Goal: Task Accomplishment & Management: Complete application form

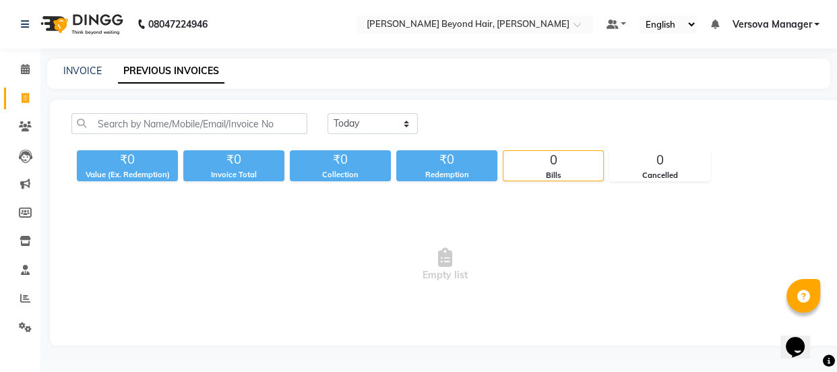
select select "[DATE]"
click at [328, 113] on select "[DATE] [DATE] Custom Range" at bounding box center [373, 123] width 90 height 21
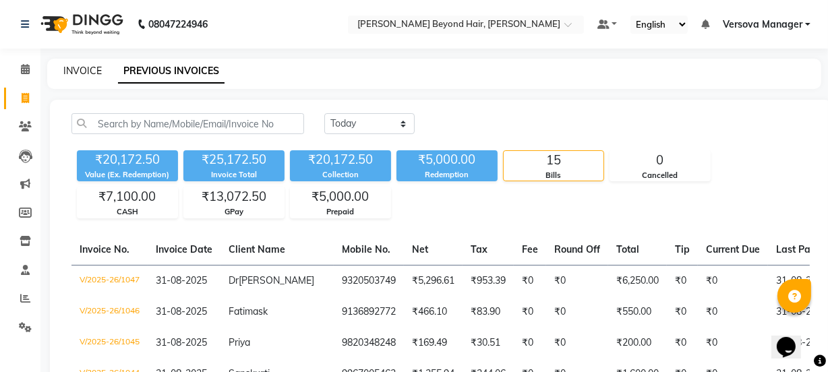
click at [88, 72] on link "INVOICE" at bounding box center [82, 71] width 38 height 12
select select "service"
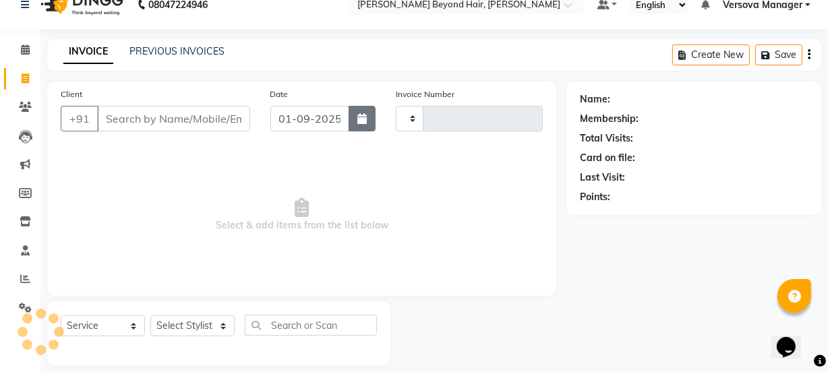
scroll to position [34, 0]
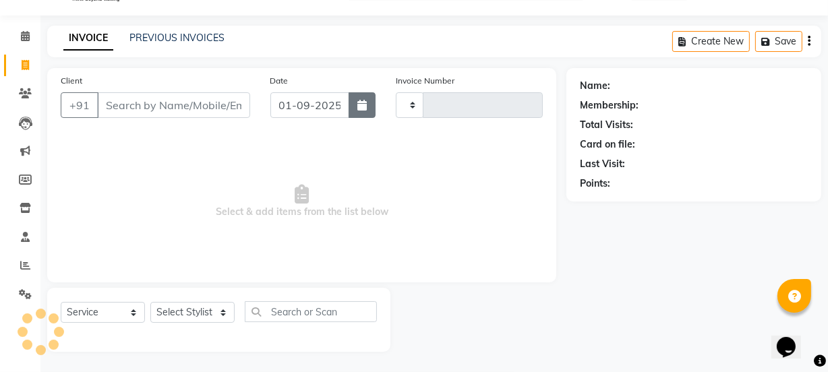
click at [357, 106] on icon "button" at bounding box center [361, 105] width 9 height 11
select select "9"
select select "2025"
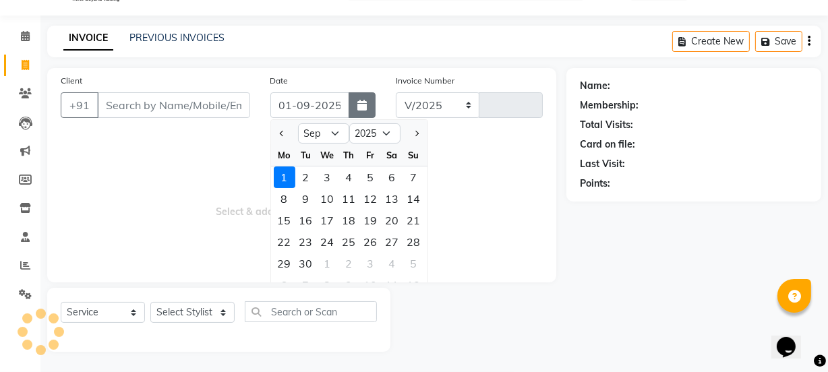
select select "6352"
type input "1048"
click at [304, 262] on div "30" at bounding box center [306, 264] width 22 height 22
type input "[DATE]"
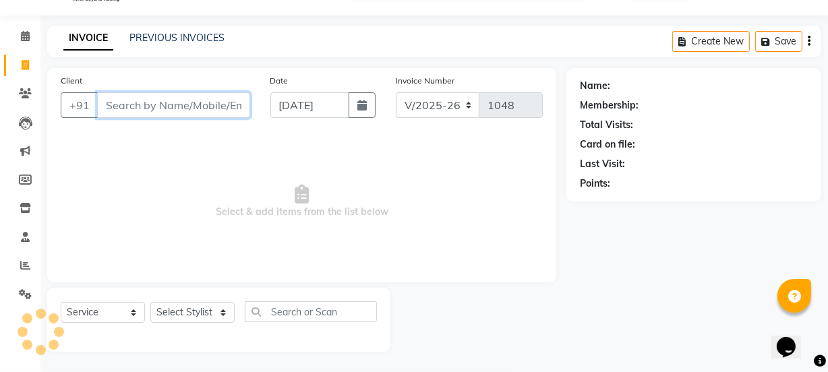
click at [218, 105] on input "Client" at bounding box center [173, 105] width 153 height 26
type input "sah"
select select "48071"
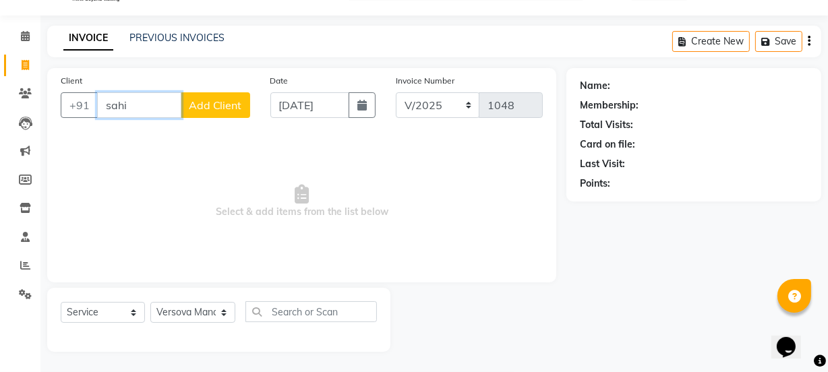
type input "sahil"
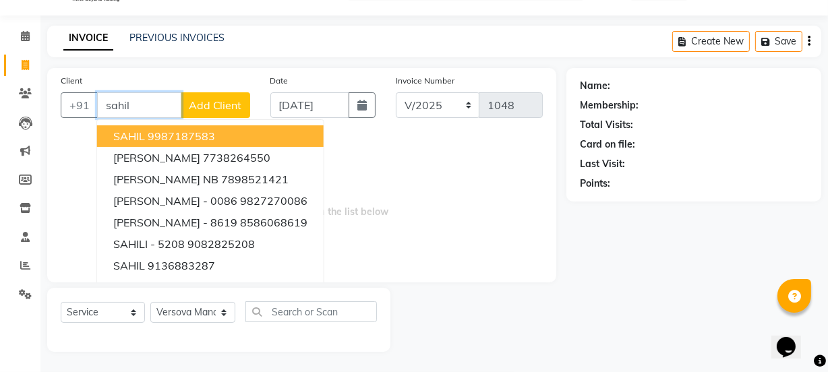
drag, startPoint x: 160, startPoint y: 100, endPoint x: 38, endPoint y: 86, distance: 122.8
click at [40, 88] on div "Client +91 [PERSON_NAME] [PERSON_NAME] 9987187583 [PERSON_NAME] 7738264550 [PER…" at bounding box center [301, 210] width 529 height 284
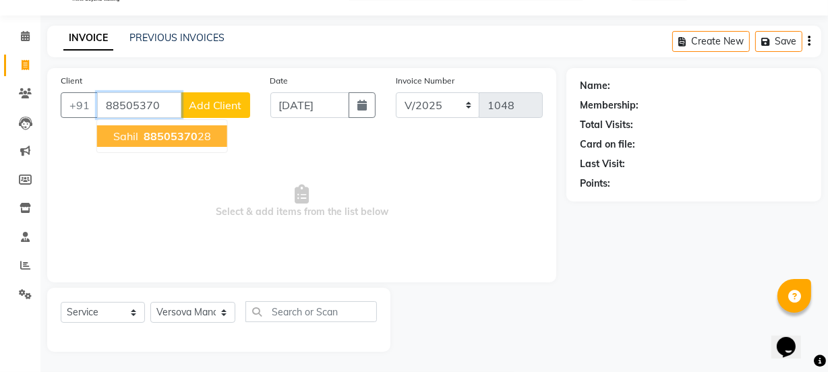
click at [149, 140] on span "88505370" at bounding box center [171, 135] width 54 height 13
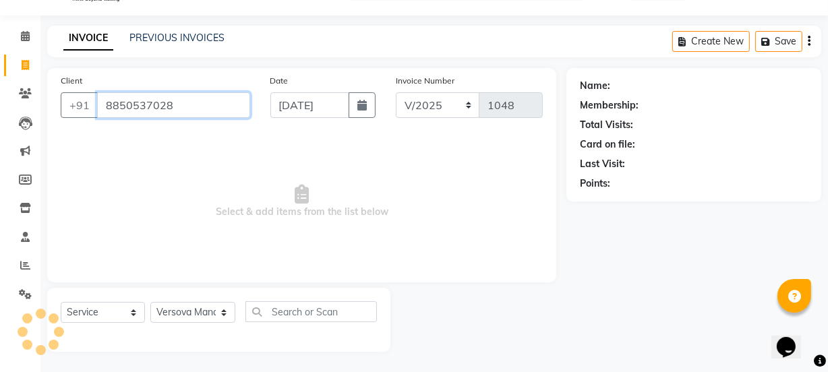
type input "8850537028"
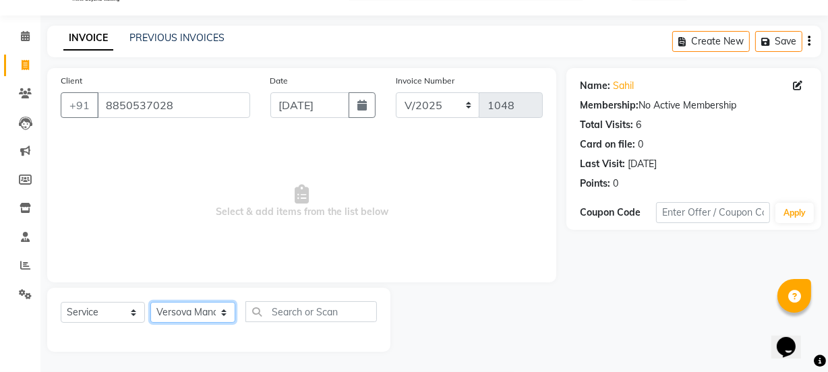
click at [187, 320] on select "Select Stylist ADMIN [PERSON_NAME] [PERSON_NAME] [PERSON_NAME] [PERSON_NAME] [P…" at bounding box center [192, 312] width 85 height 21
select select "47583"
click at [150, 302] on select "Select Stylist ADMIN [PERSON_NAME] [PERSON_NAME] [PERSON_NAME] [PERSON_NAME] [P…" at bounding box center [192, 312] width 85 height 21
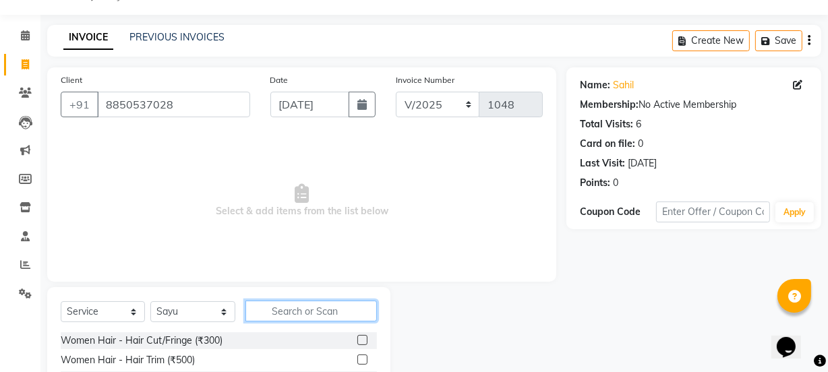
click at [291, 315] on input "text" at bounding box center [310, 311] width 131 height 21
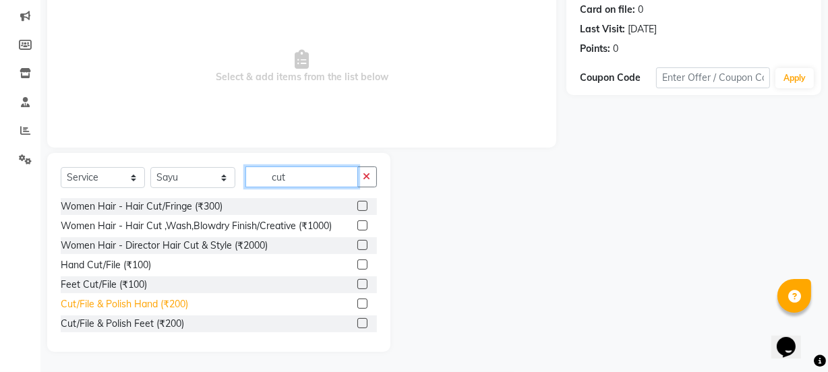
scroll to position [40, 0]
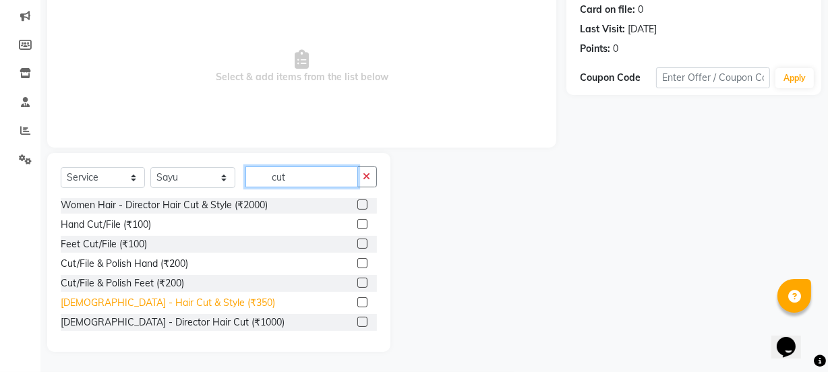
type input "cut"
click at [185, 300] on div "[DEMOGRAPHIC_DATA] - Hair Cut & Style (₹350)" at bounding box center [168, 303] width 214 height 14
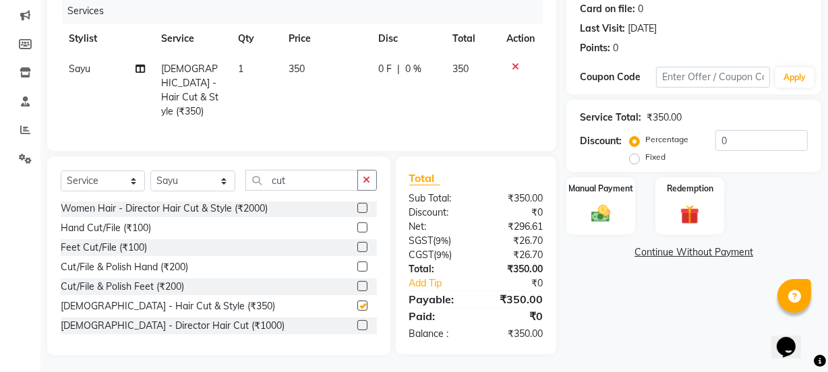
checkbox input "false"
drag, startPoint x: 289, startPoint y: 174, endPoint x: 156, endPoint y: 171, distance: 132.1
click at [182, 171] on div "Select Service Product Membership Package Voucher Prepaid Gift Card Select Styl…" at bounding box center [219, 186] width 316 height 32
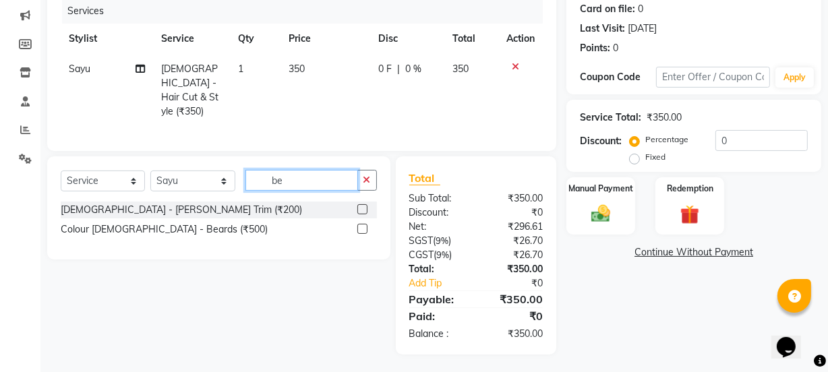
scroll to position [168, 0]
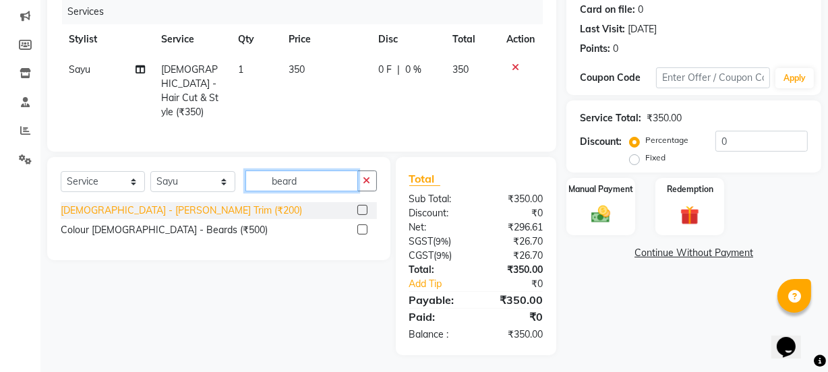
type input "beard"
click at [148, 204] on div "[DEMOGRAPHIC_DATA] - [PERSON_NAME] Trim (₹200)" at bounding box center [181, 211] width 241 height 14
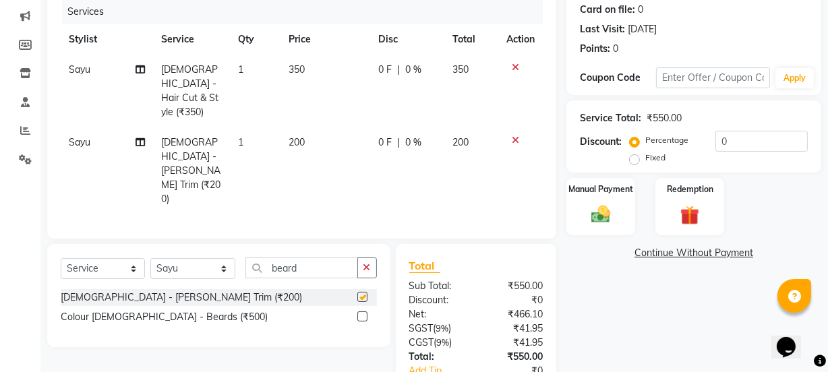
checkbox input "false"
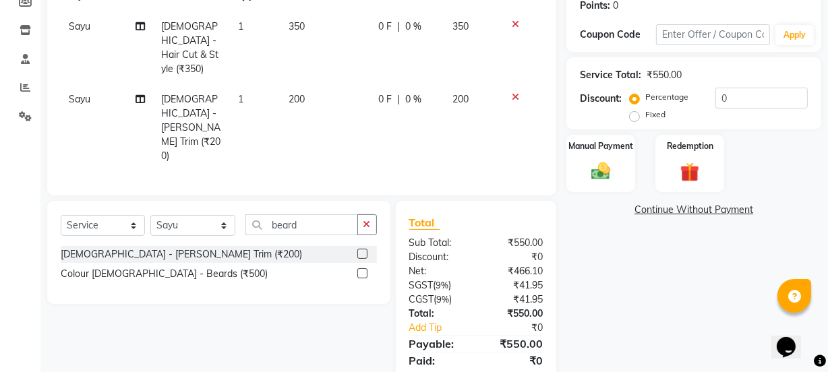
scroll to position [27, 0]
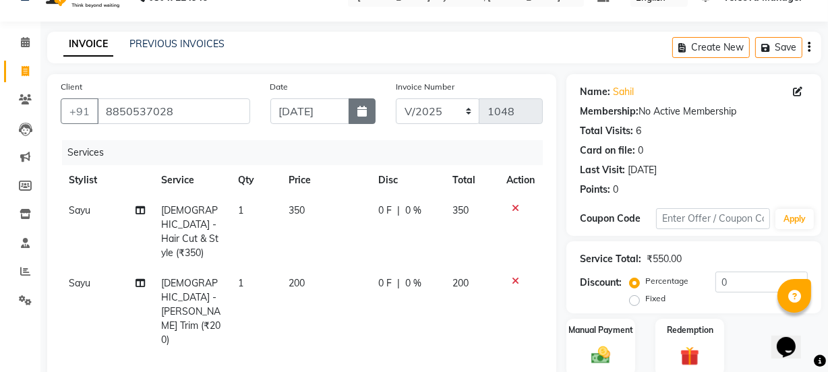
click at [357, 115] on button "button" at bounding box center [362, 111] width 27 height 26
select select "9"
select select "2025"
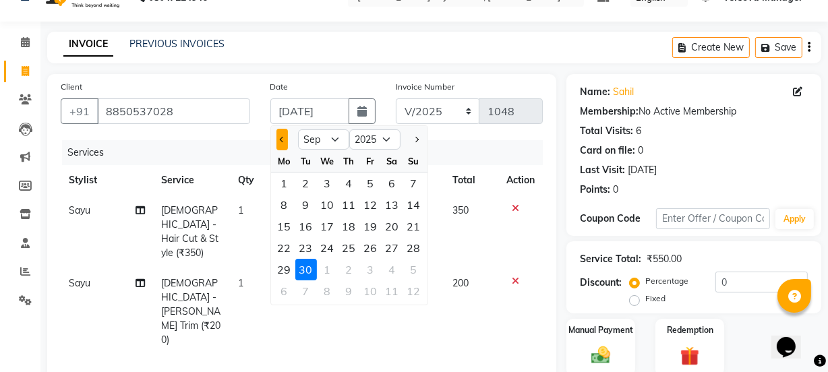
click at [282, 144] on button "Previous month" at bounding box center [281, 140] width 11 height 22
select select "8"
click at [417, 272] on div "31" at bounding box center [414, 270] width 22 height 22
type input "31-08-2025"
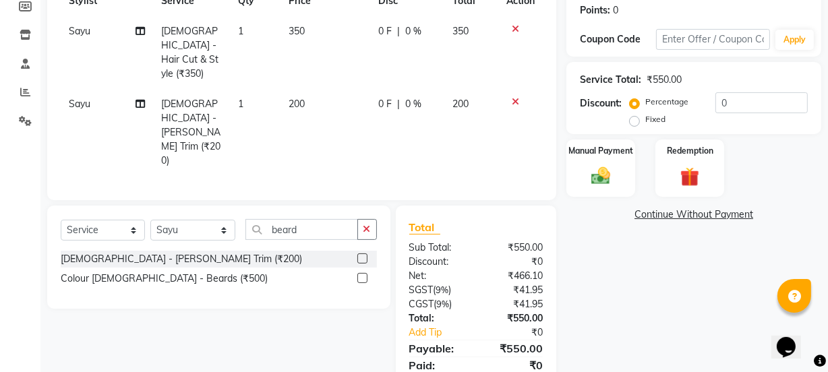
scroll to position [211, 0]
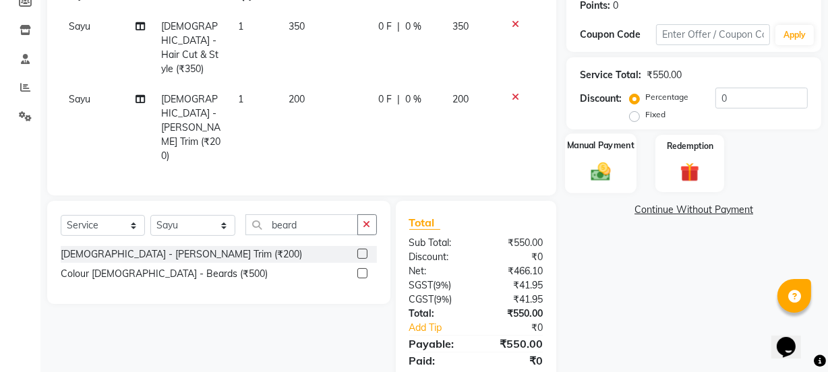
click at [599, 178] on img at bounding box center [600, 171] width 32 height 23
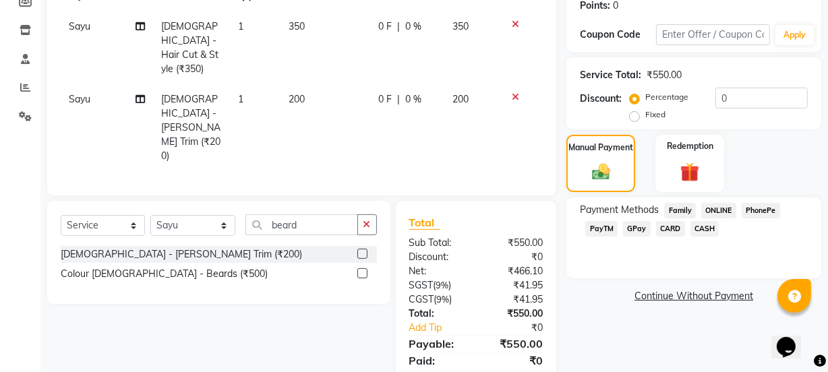
click at [636, 227] on span "GPay" at bounding box center [637, 229] width 28 height 16
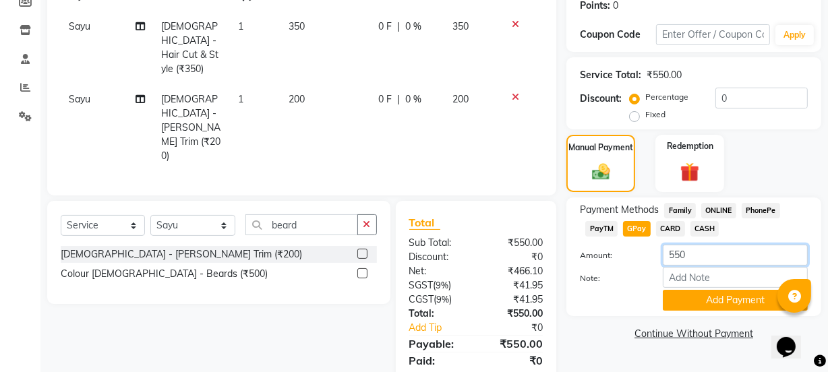
drag, startPoint x: 745, startPoint y: 251, endPoint x: 533, endPoint y: 245, distance: 212.4
click at [533, 245] on div "Client [PHONE_NUMBER] Date [DATE] Invoice Number V/2025 V/[PHONE_NUMBER] Servic…" at bounding box center [434, 144] width 794 height 509
type input "650"
click at [686, 300] on button "Add Payment" at bounding box center [735, 300] width 145 height 21
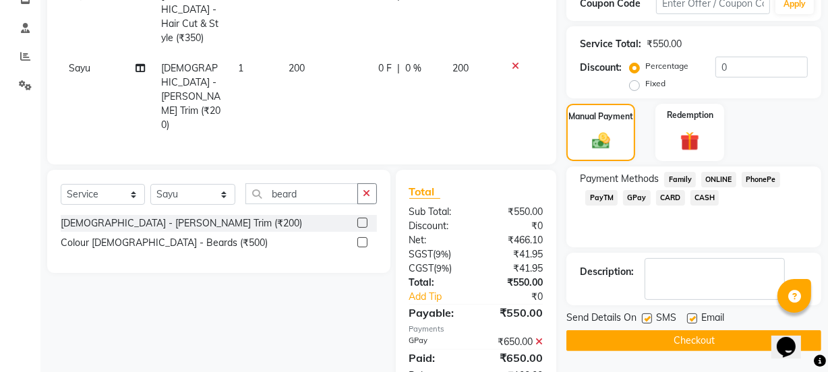
scroll to position [251, 0]
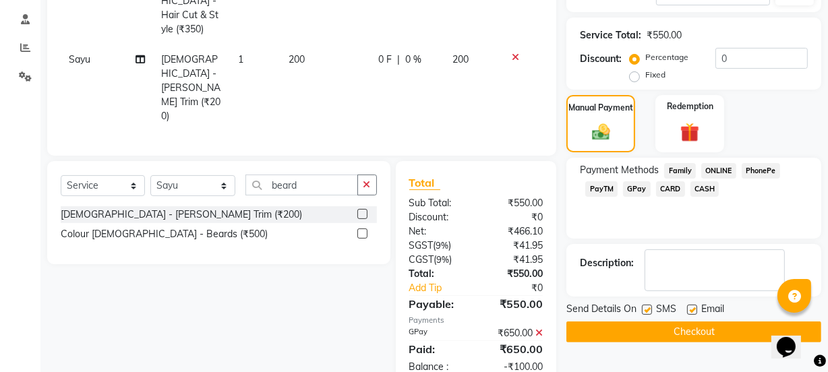
click at [647, 313] on label at bounding box center [647, 310] width 10 height 10
click at [647, 313] on input "checkbox" at bounding box center [646, 310] width 9 height 9
checkbox input "false"
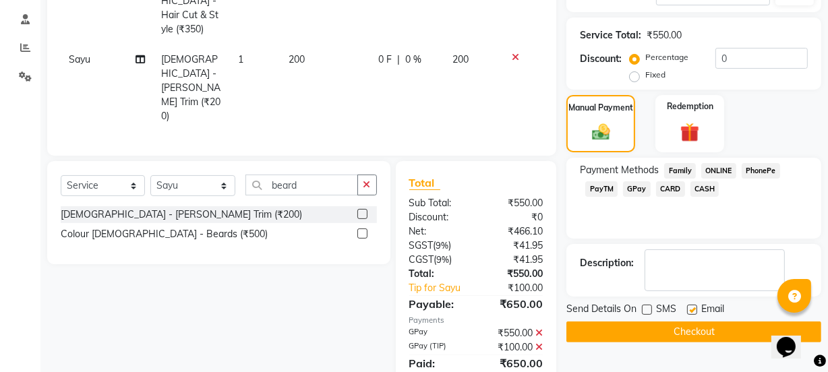
click at [648, 329] on button "Checkout" at bounding box center [693, 332] width 255 height 21
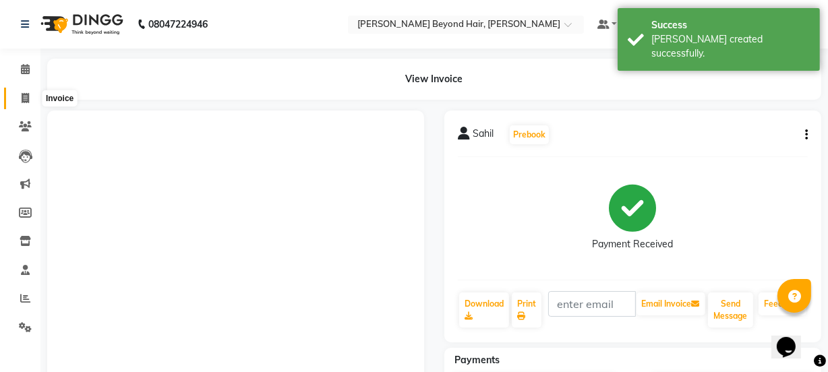
click at [26, 100] on icon at bounding box center [25, 98] width 7 height 10
select select "service"
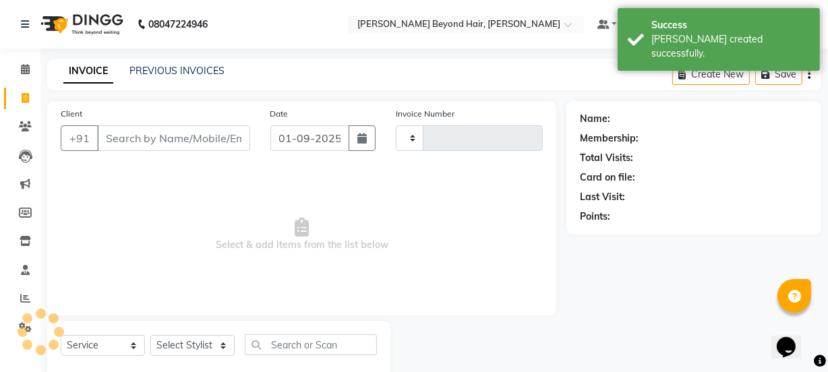
scroll to position [20, 0]
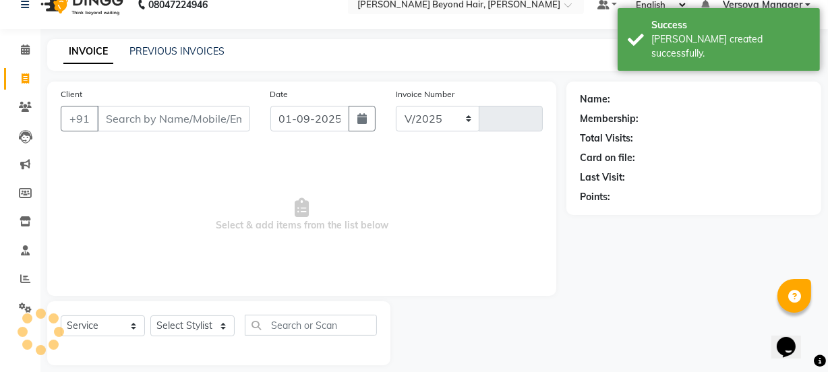
select select "6352"
type input "1049"
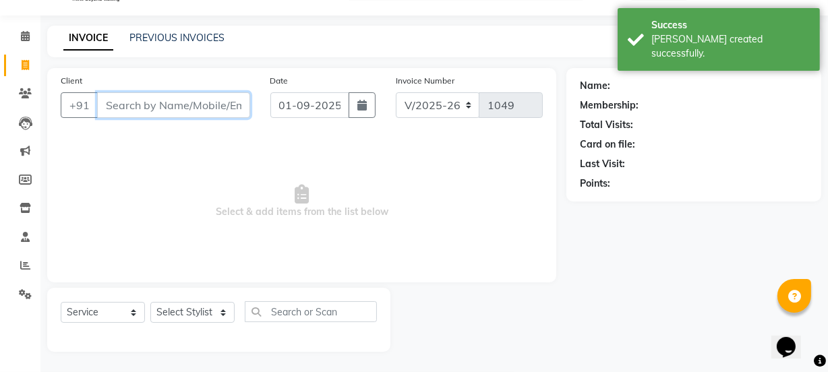
select select "48071"
